Goal: Task Accomplishment & Management: Use online tool/utility

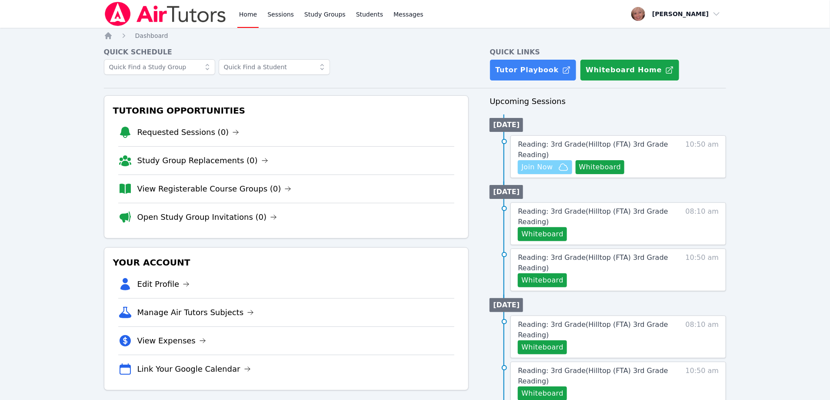
click at [541, 170] on span "Join Now" at bounding box center [536, 167] width 31 height 10
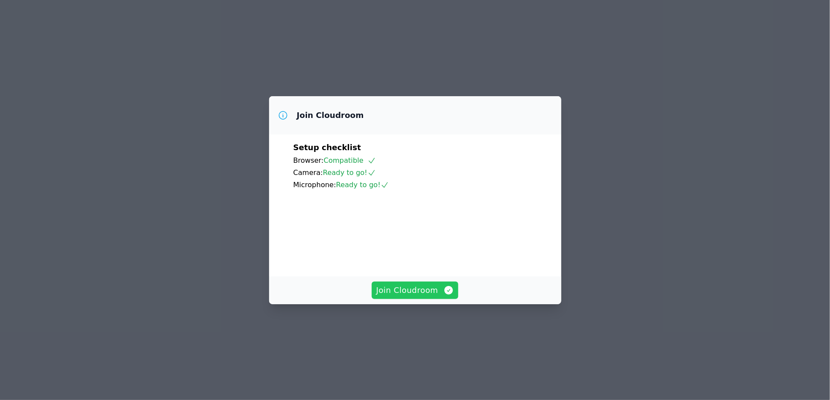
click at [398, 296] on span "Join Cloudroom" at bounding box center [415, 290] width 78 height 12
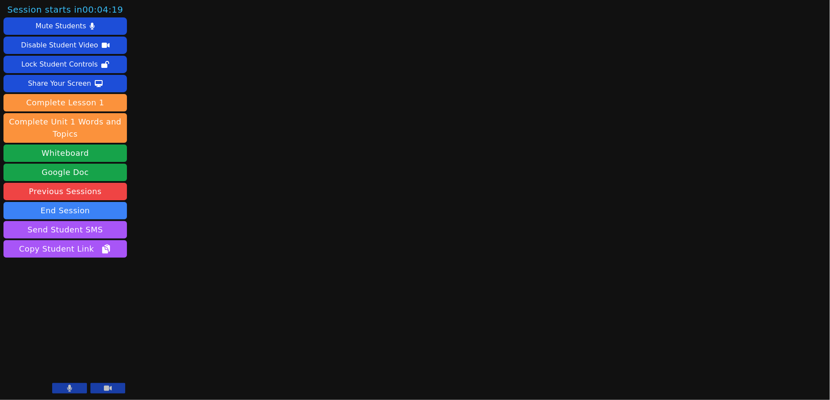
click at [67, 388] on icon at bounding box center [69, 387] width 5 height 7
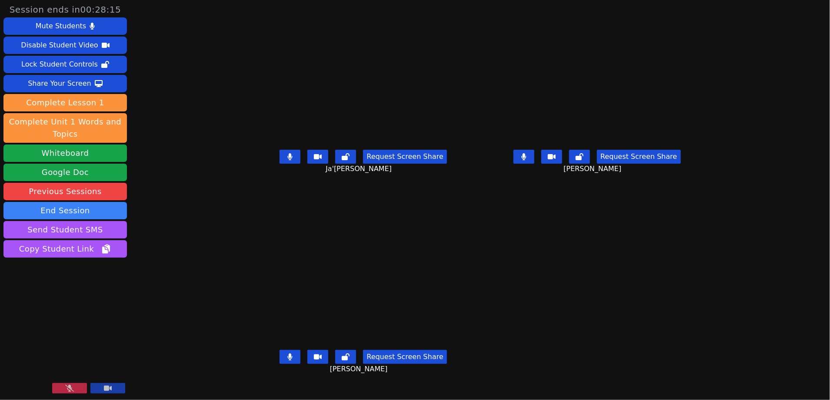
click at [158, 347] on div "Session ends in 00:28:15 Mute Students Disable Student Video Lock Student Contr…" at bounding box center [415, 200] width 830 height 400
click at [62, 389] on button at bounding box center [69, 388] width 35 height 10
click at [710, 374] on main "[PERSON_NAME]'[PERSON_NAME] Request Screen Share [PERSON_NAME]'[PERSON_NAME] [P…" at bounding box center [480, 200] width 460 height 400
click at [134, 53] on div "Session ends in 00:15:46 Mute Students Disable Student Video Lock Student Contr…" at bounding box center [415, 200] width 830 height 400
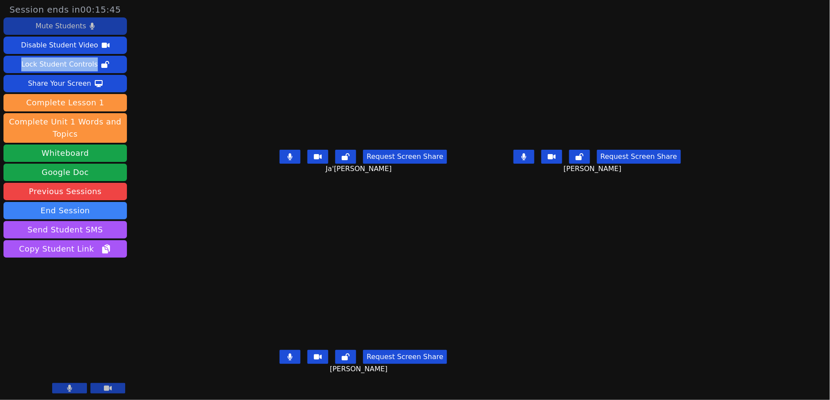
click at [90, 22] on button "Mute Students" at bounding box center [64, 25] width 123 height 17
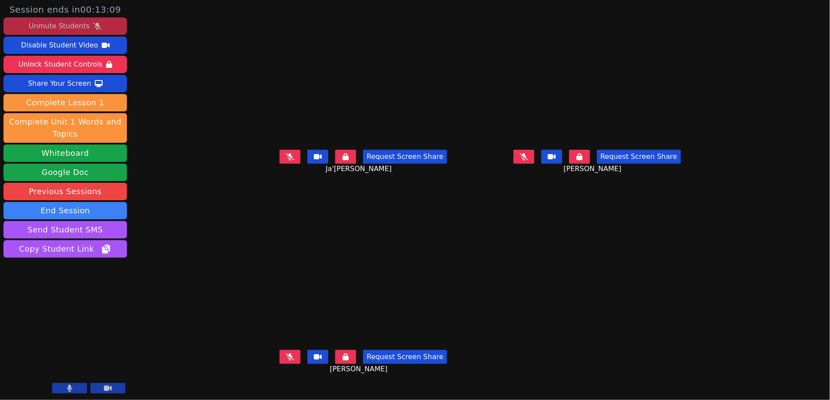
click at [95, 27] on icon at bounding box center [97, 26] width 9 height 7
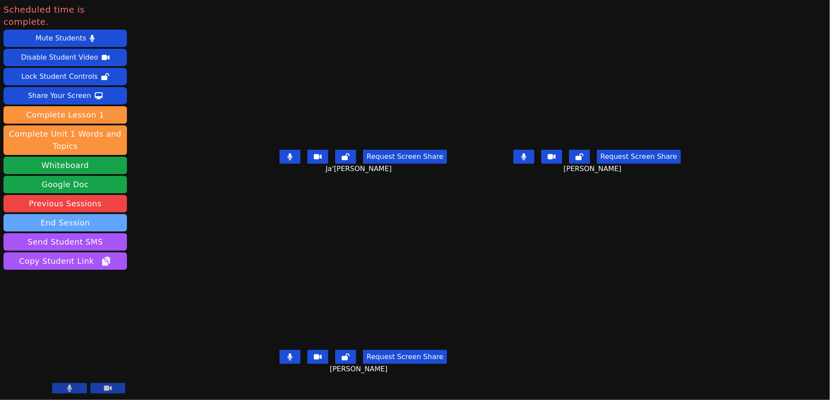
click at [103, 214] on button "End Session" at bounding box center [64, 222] width 123 height 17
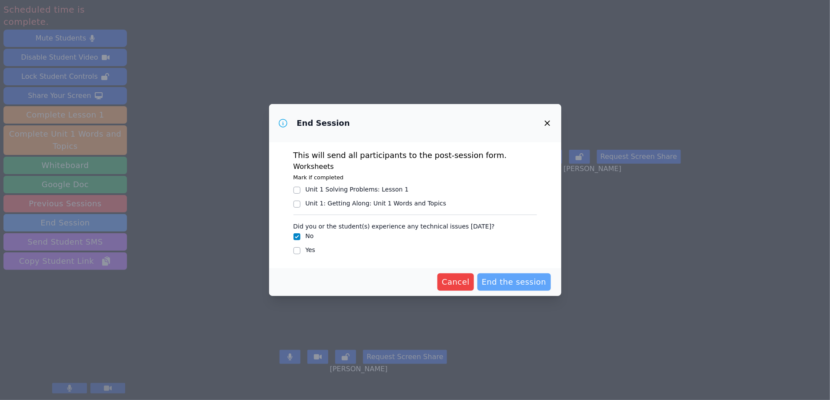
click at [512, 281] on span "End the session" at bounding box center [514, 282] width 65 height 12
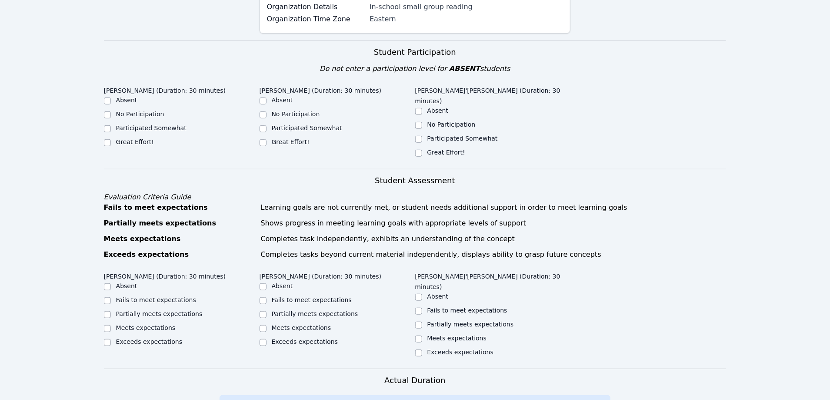
scroll to position [211, 0]
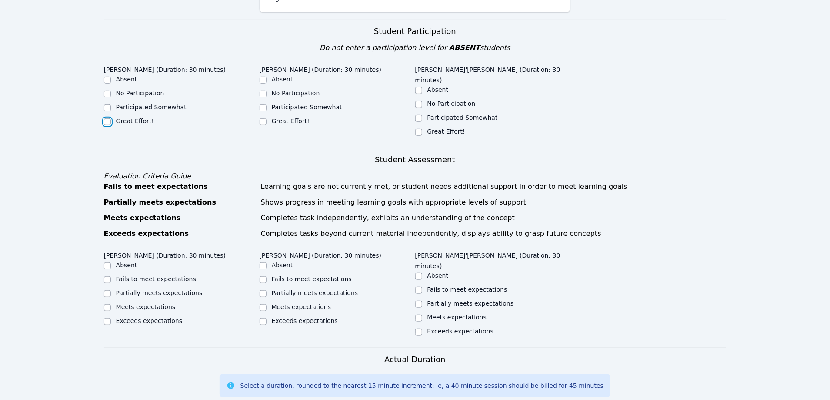
click at [108, 118] on input "Great Effort!" at bounding box center [107, 121] width 7 height 7
checkbox input "true"
click at [263, 119] on input "Great Effort!" at bounding box center [263, 122] width 7 height 7
checkbox input "true"
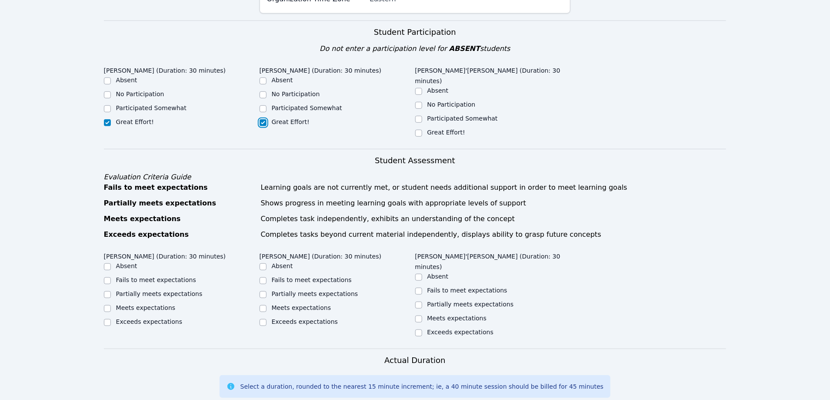
scroll to position [208, 0]
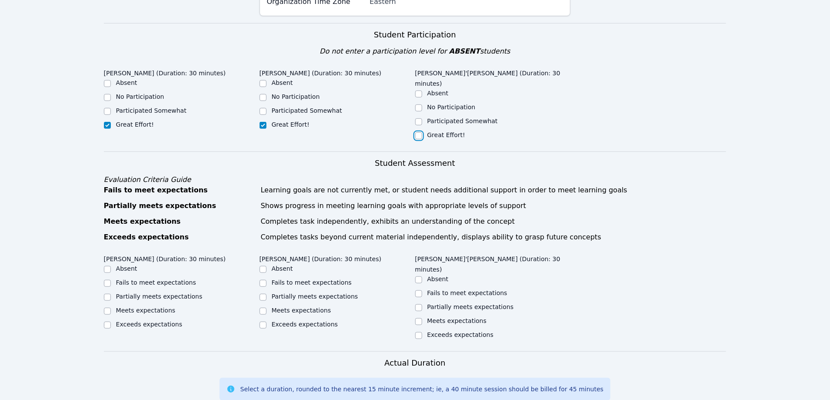
click at [419, 132] on input "Great Effort!" at bounding box center [418, 135] width 7 height 7
checkbox input "true"
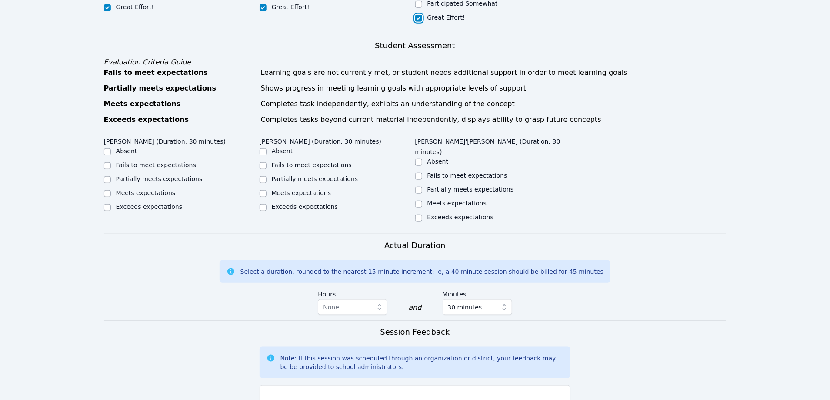
scroll to position [331, 0]
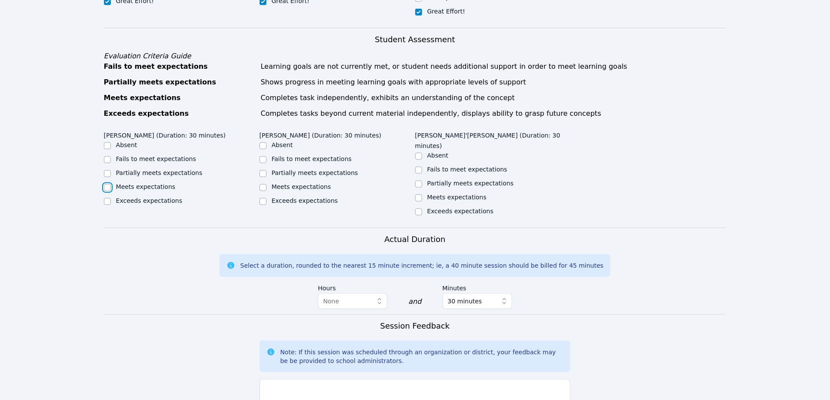
click at [107, 184] on input "Meets expectations" at bounding box center [107, 187] width 7 height 7
checkbox input "true"
click at [263, 184] on input "Meets expectations" at bounding box center [263, 187] width 7 height 7
checkbox input "true"
click at [419, 194] on input "Meets expectations" at bounding box center [418, 197] width 7 height 7
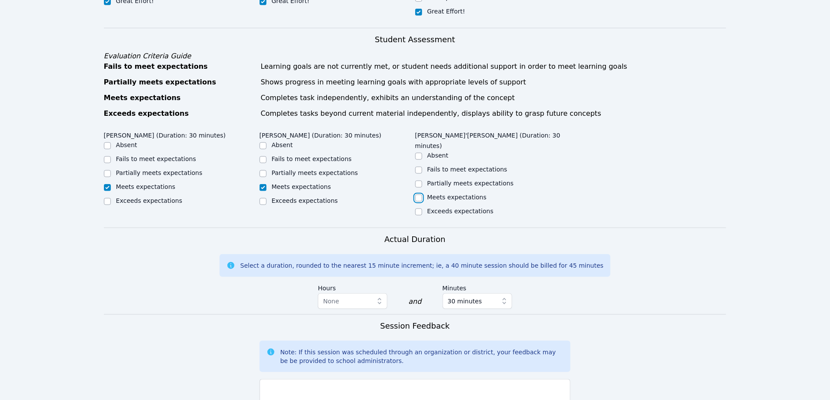
checkbox input "true"
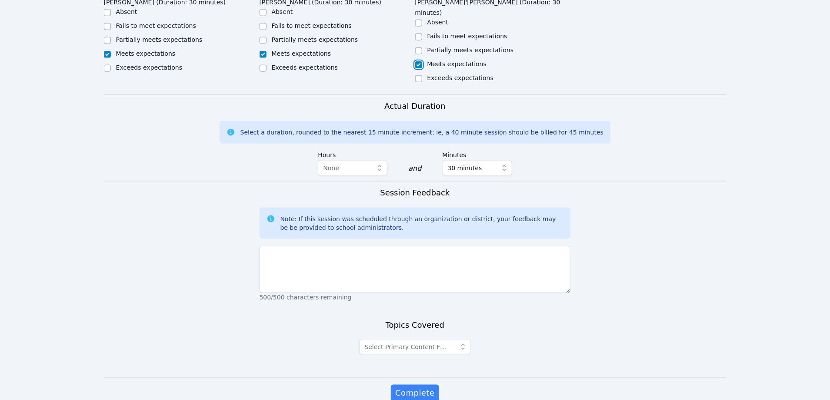
scroll to position [465, 0]
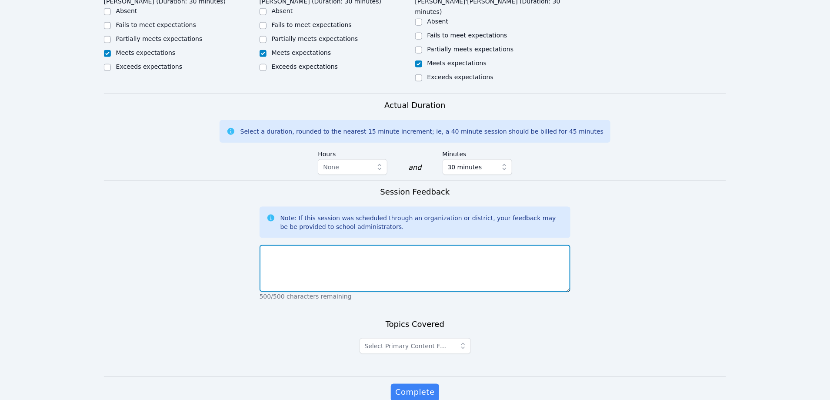
click at [370, 245] on textarea at bounding box center [415, 268] width 311 height 47
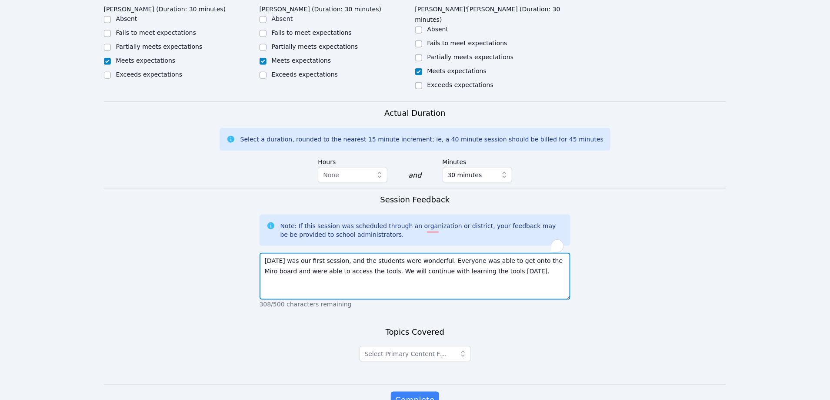
click at [439, 253] on textarea "[DATE] was our first session, and the students were wonderful. Everyone was abl…" at bounding box center [415, 276] width 311 height 47
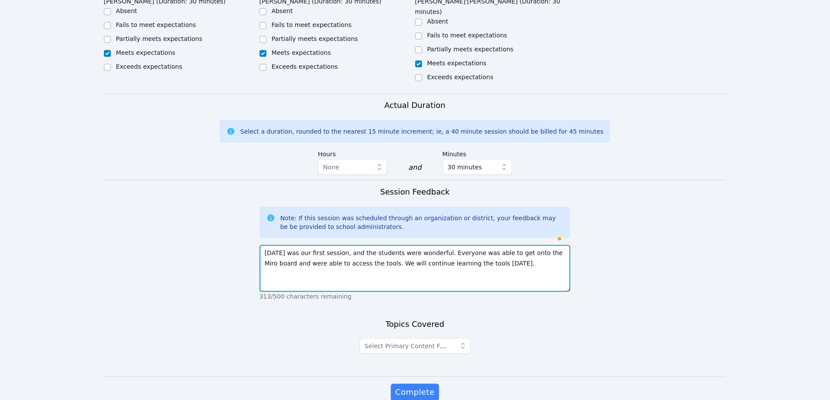
click at [451, 245] on textarea "[DATE] was our first session, and the students were wonderful. Everyone was abl…" at bounding box center [415, 268] width 311 height 47
type textarea "[DATE] was our first session, and the students were wonderful. Everyone was abl…"
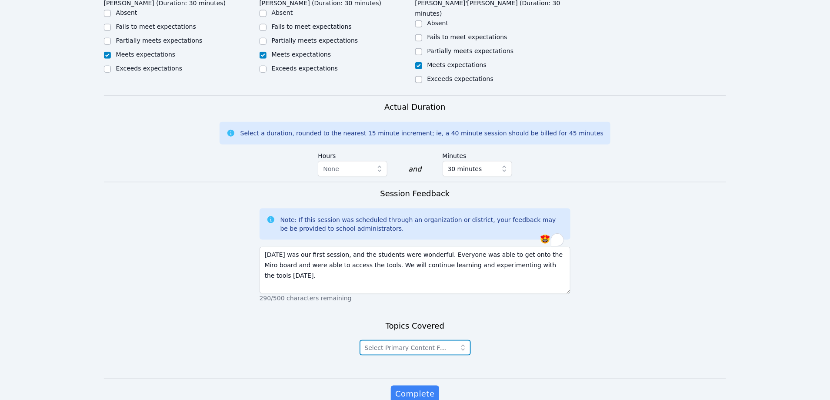
click at [462, 343] on icon "button" at bounding box center [463, 347] width 9 height 9
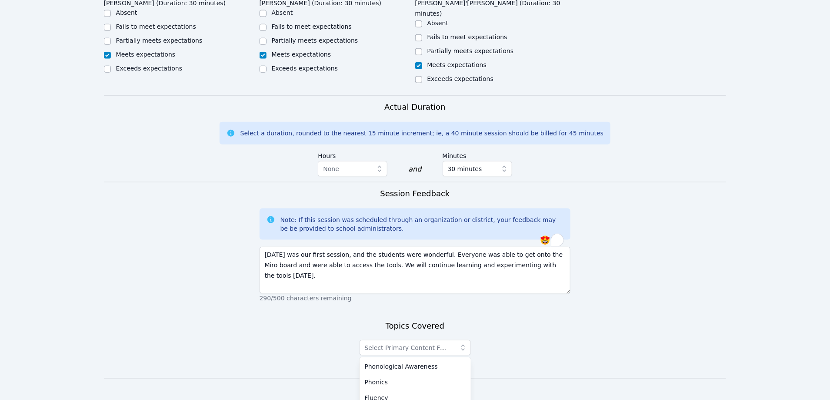
click at [411, 388] on span "Complete" at bounding box center [414, 394] width 39 height 12
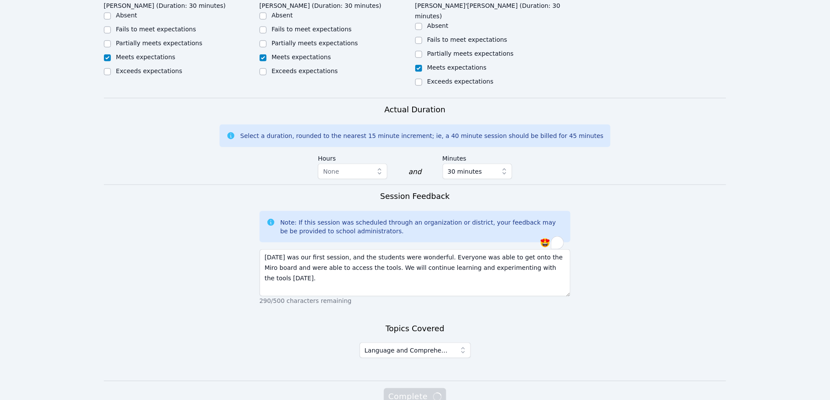
scroll to position [460, 0]
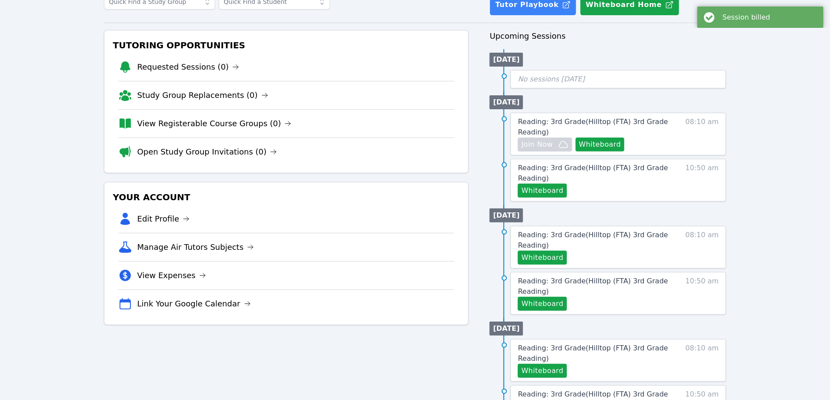
scroll to position [102, 0]
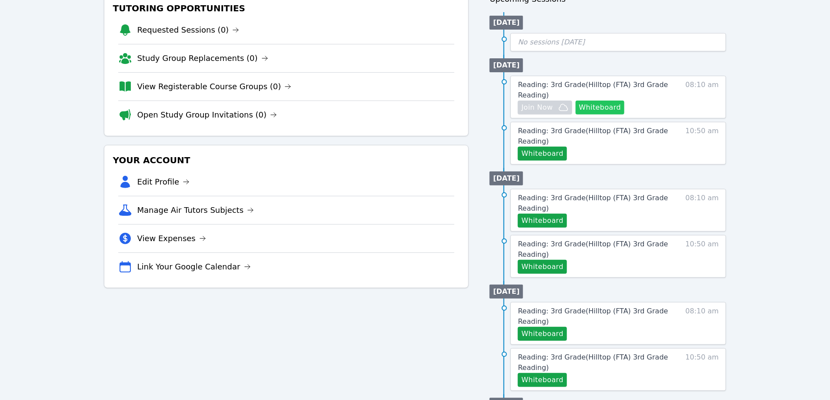
click at [582, 106] on button "Whiteboard" at bounding box center [600, 107] width 49 height 14
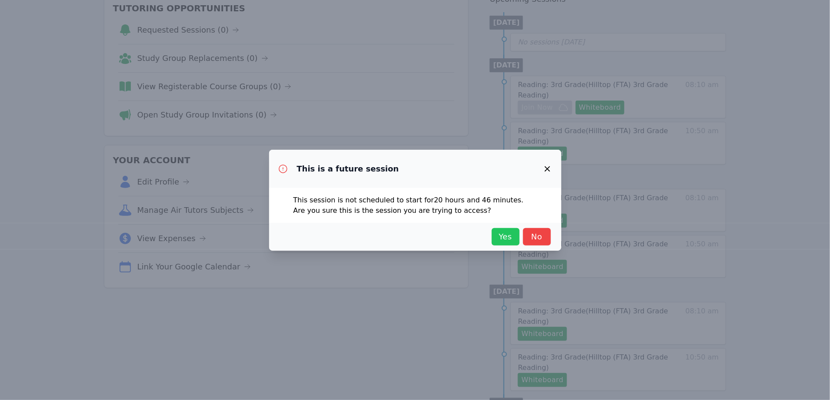
click at [505, 237] on span "Yes" at bounding box center [505, 236] width 19 height 12
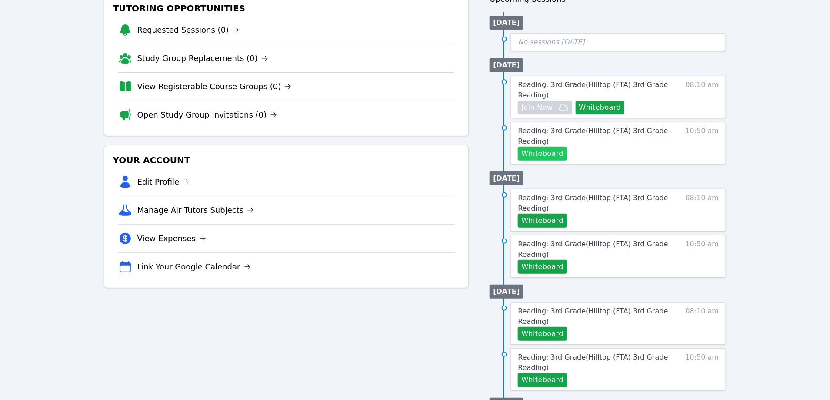
click at [542, 156] on button "Whiteboard" at bounding box center [542, 154] width 49 height 14
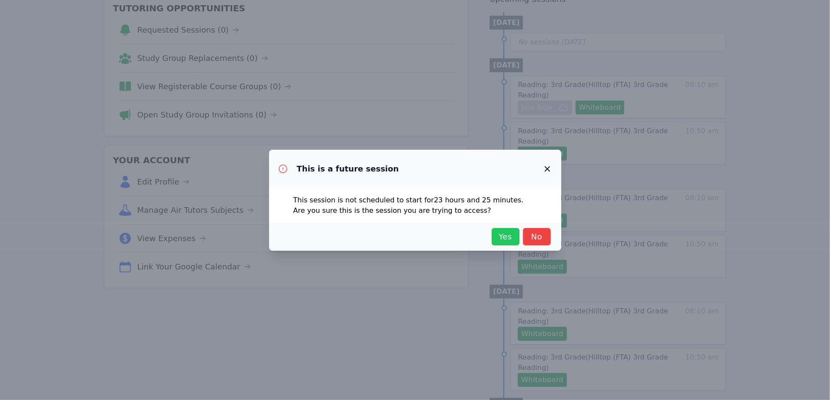
click at [505, 242] on span "Yes" at bounding box center [505, 236] width 19 height 12
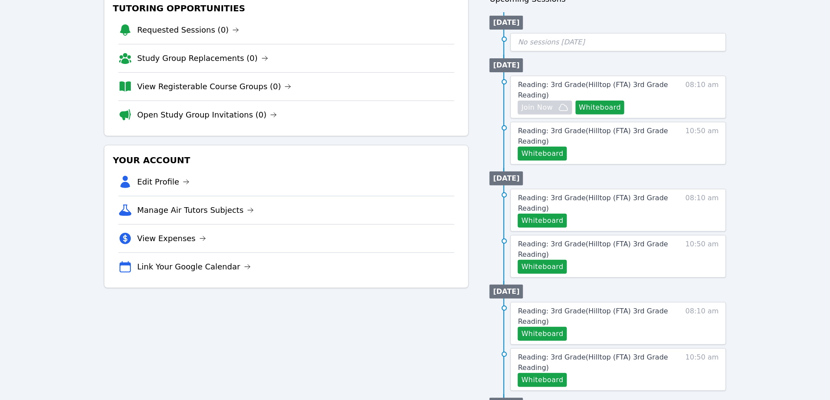
scroll to position [102, 0]
click at [550, 220] on button "Whiteboard" at bounding box center [542, 221] width 49 height 14
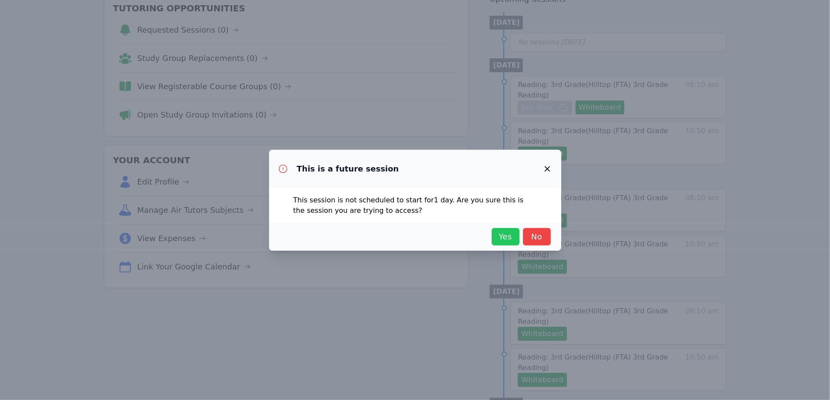
click at [513, 244] on button "Yes" at bounding box center [506, 236] width 28 height 17
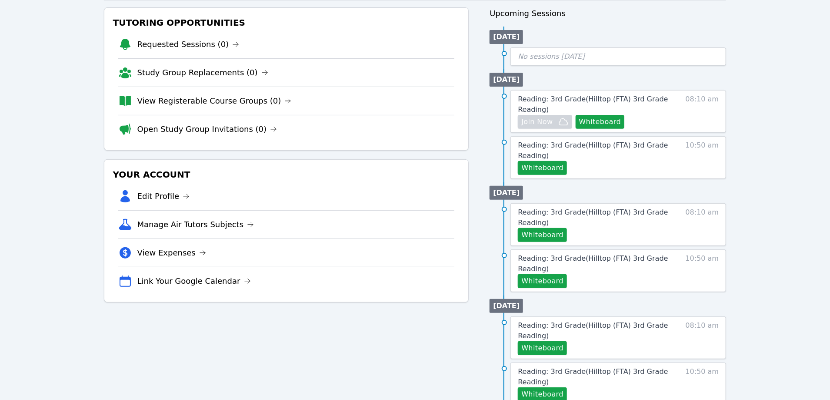
scroll to position [87, 0]
click at [549, 168] on button "Whiteboard" at bounding box center [542, 168] width 49 height 14
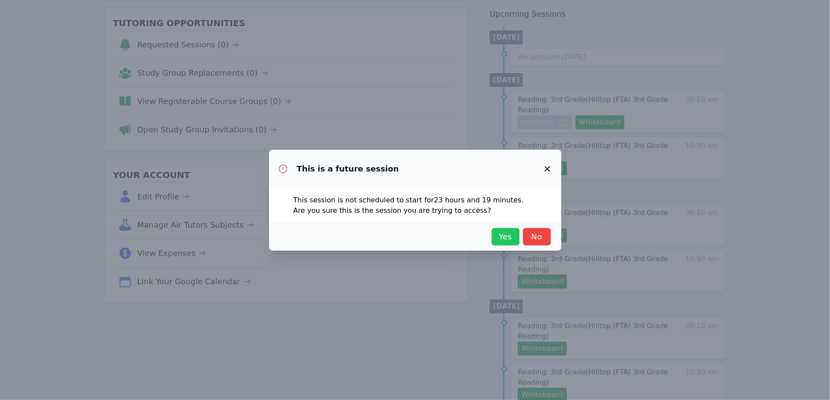
click at [502, 230] on button "Yes" at bounding box center [506, 236] width 28 height 17
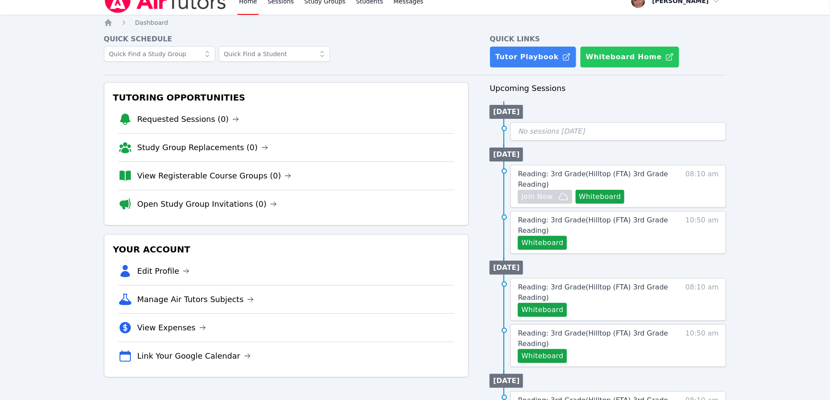
scroll to position [15, 0]
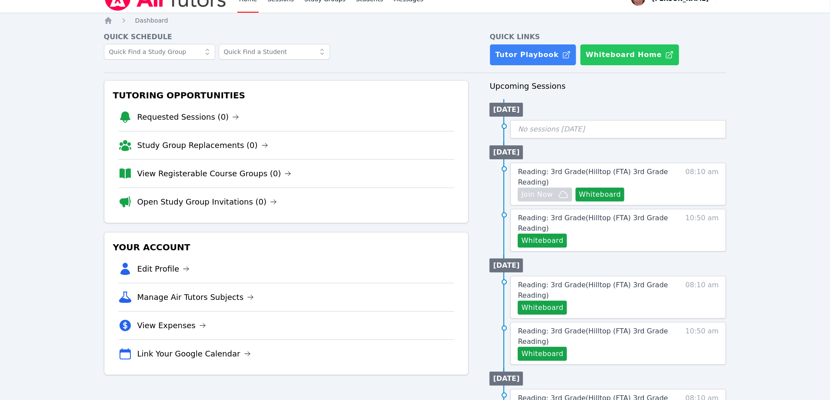
click at [608, 52] on button "Whiteboard Home" at bounding box center [630, 55] width 100 height 22
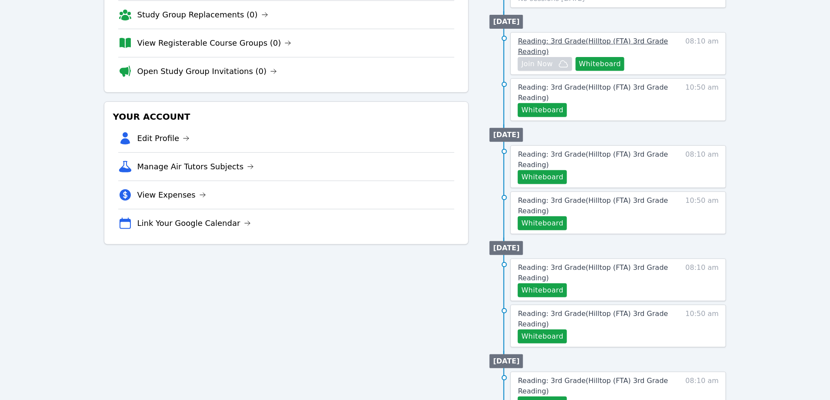
scroll to position [146, 0]
click at [548, 180] on button "Whiteboard" at bounding box center [542, 177] width 49 height 14
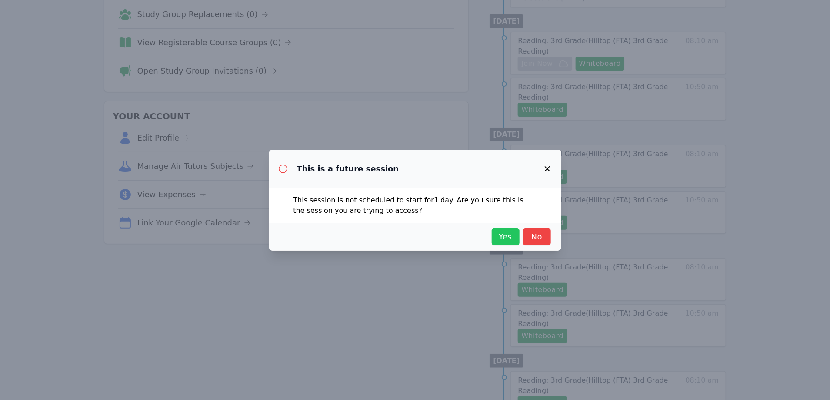
click at [511, 229] on button "Yes" at bounding box center [506, 236] width 28 height 17
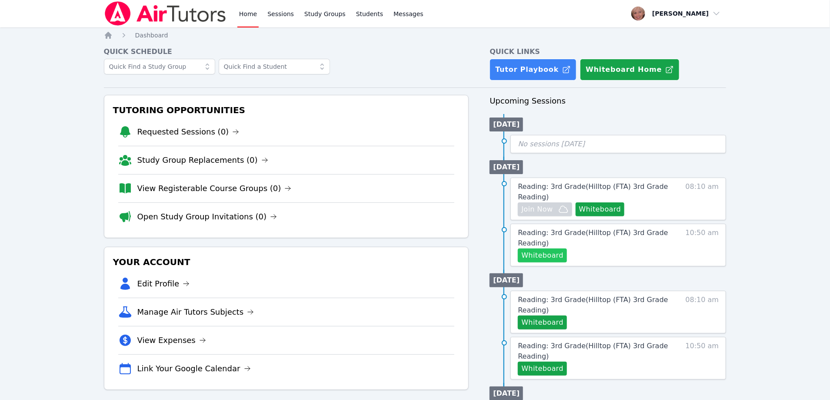
scroll to position [61, 0]
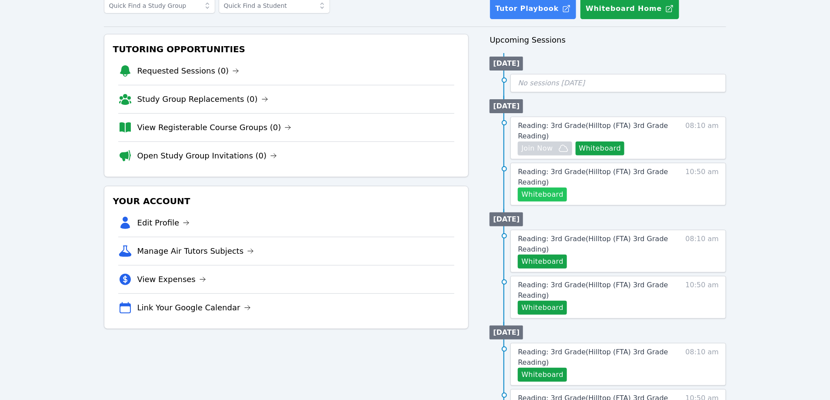
click at [543, 196] on button "Whiteboard" at bounding box center [542, 194] width 49 height 14
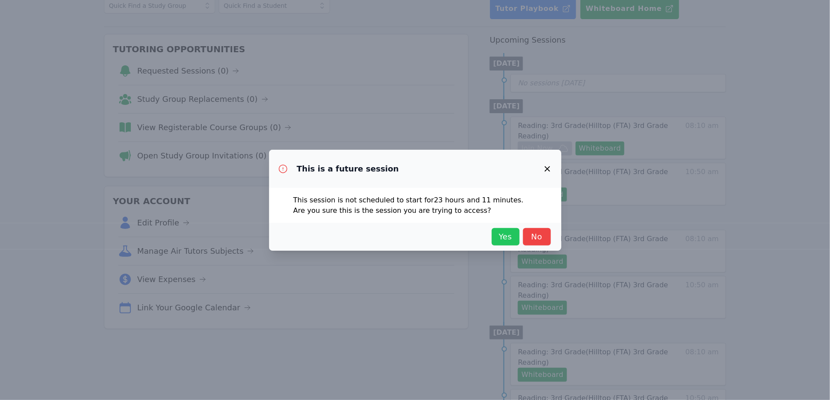
click at [505, 232] on span "Yes" at bounding box center [505, 236] width 19 height 12
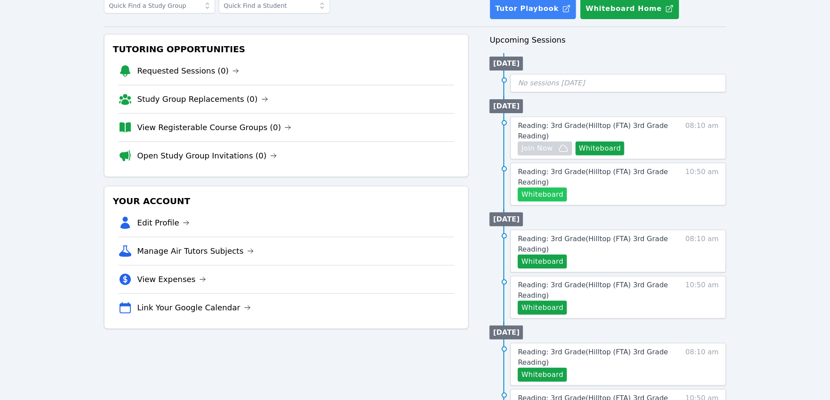
click at [535, 194] on button "Whiteboard" at bounding box center [542, 194] width 49 height 14
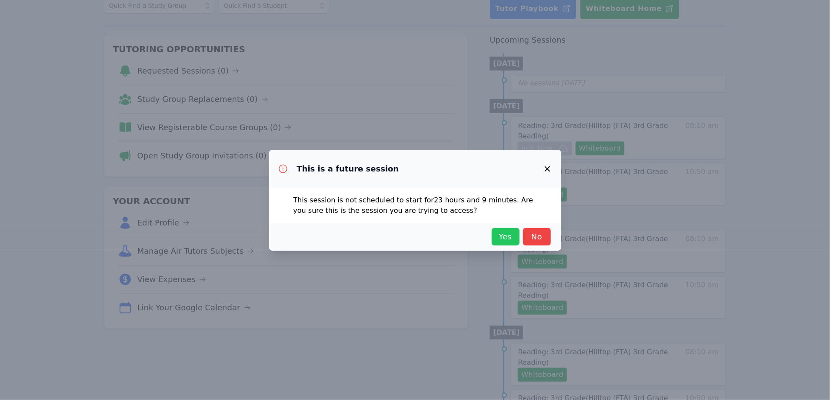
click at [507, 233] on span "Yes" at bounding box center [505, 236] width 19 height 12
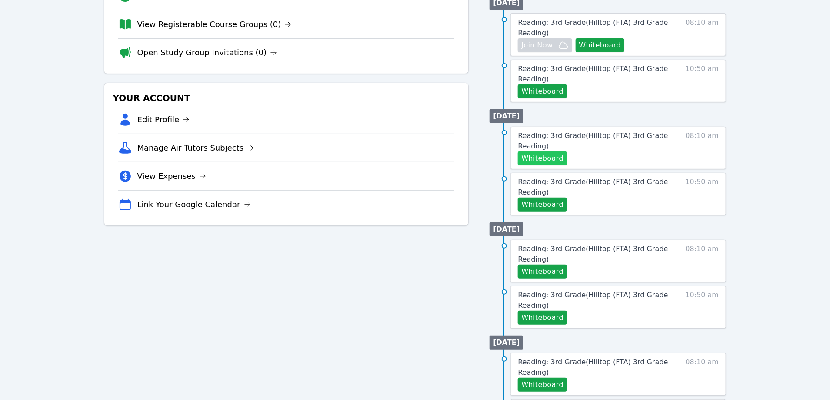
scroll to position [170, 0]
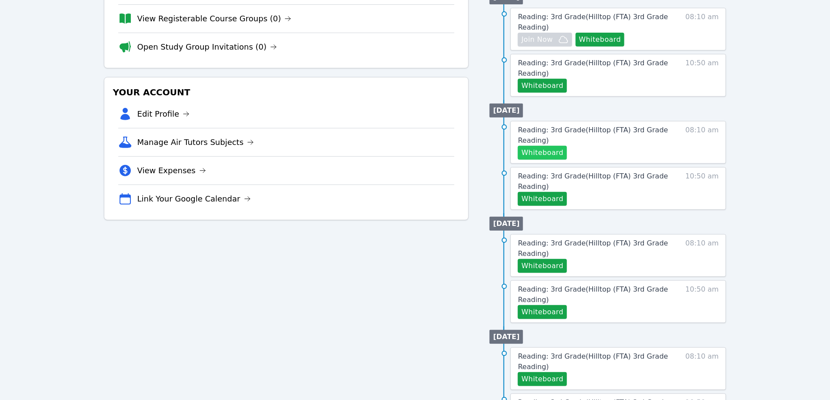
click at [537, 152] on button "Whiteboard" at bounding box center [542, 153] width 49 height 14
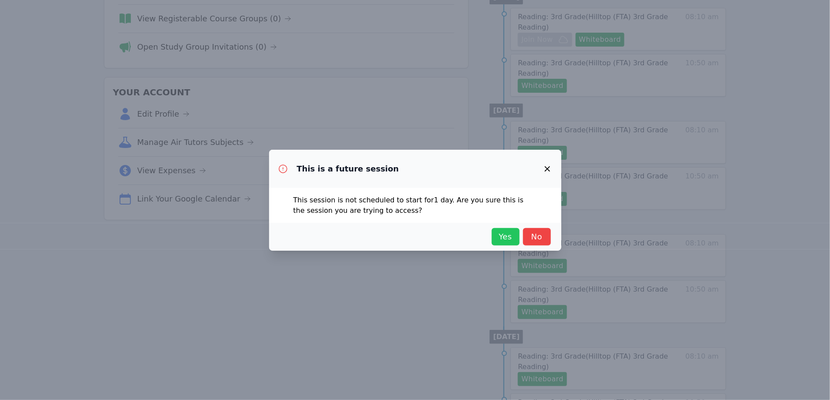
click at [502, 241] on span "Yes" at bounding box center [505, 236] width 19 height 12
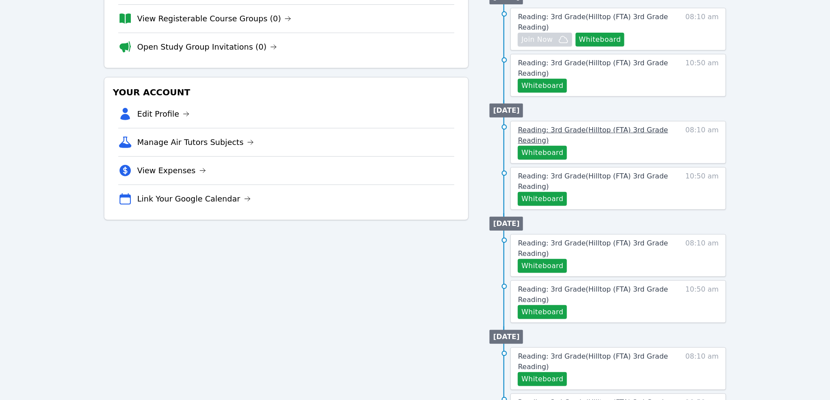
click at [536, 136] on span "Reading: 3rd Grade ( Hilltop (FTA) 3rd Grade Reading )" at bounding box center [593, 135] width 150 height 19
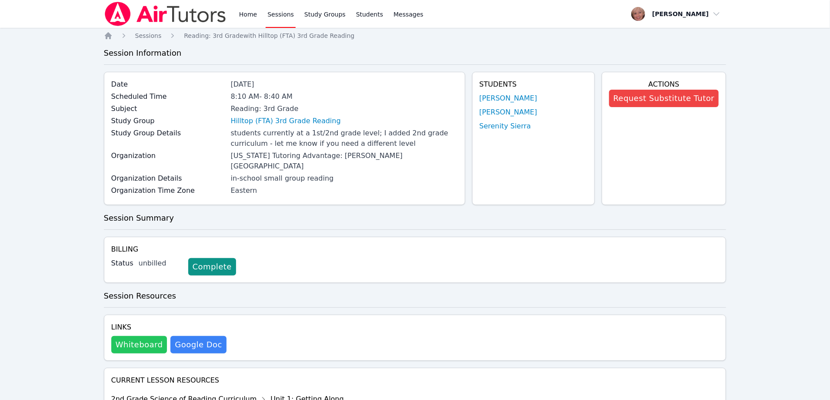
click at [133, 336] on button "Whiteboard" at bounding box center [139, 344] width 56 height 17
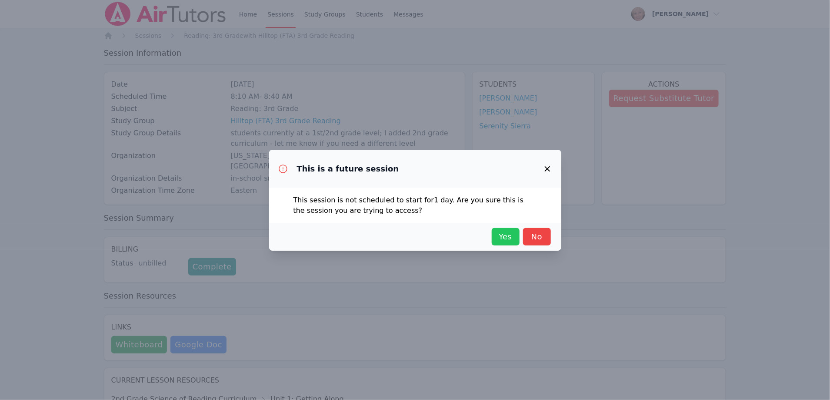
click at [506, 236] on span "Yes" at bounding box center [505, 236] width 19 height 12
